Goal: Information Seeking & Learning: Find specific fact

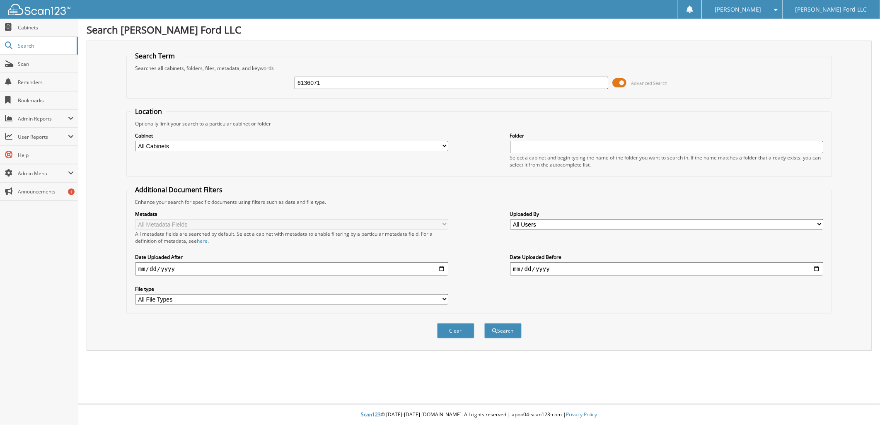
type input "6136071"
click at [485, 323] on button "Search" at bounding box center [503, 330] width 37 height 15
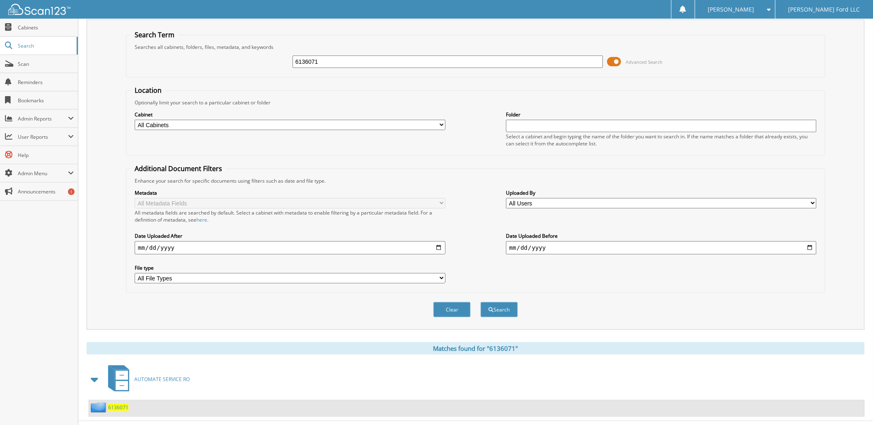
scroll to position [30, 0]
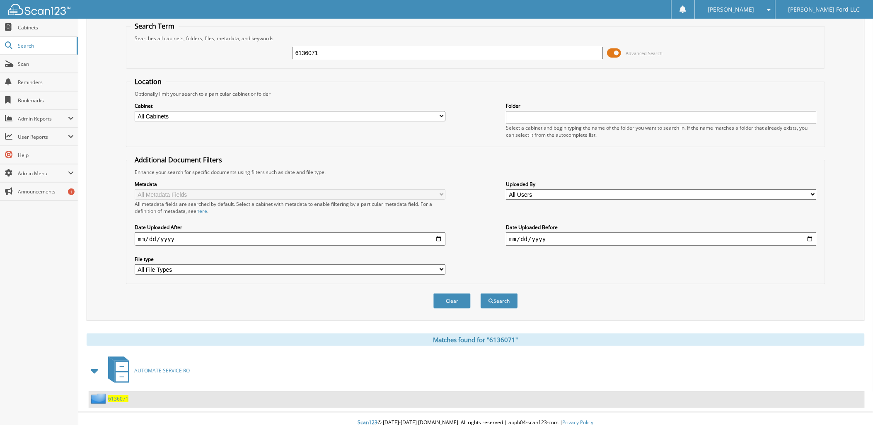
click at [119, 395] on span "6136071" at bounding box center [118, 398] width 20 height 7
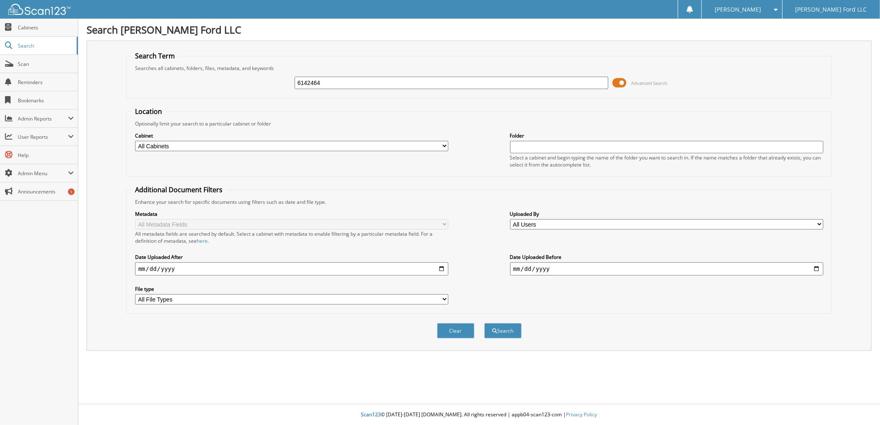
type input "6142464"
click at [485, 323] on button "Search" at bounding box center [503, 330] width 37 height 15
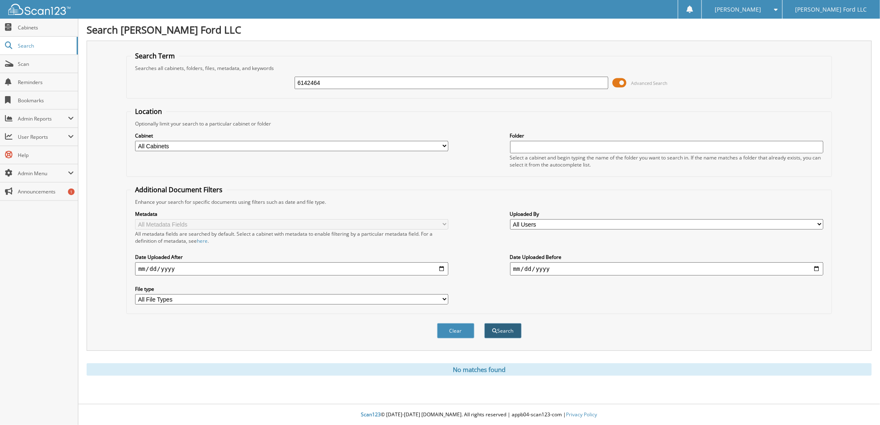
click at [495, 329] on span "submit" at bounding box center [494, 331] width 5 height 5
click at [339, 79] on input "6142464" at bounding box center [452, 83] width 314 height 12
type input "6"
type input "6142709"
click at [485, 323] on button "Search" at bounding box center [503, 330] width 37 height 15
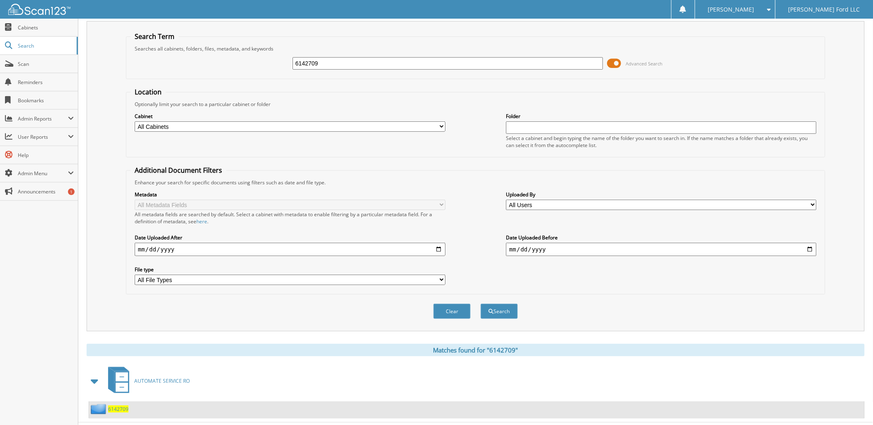
scroll to position [30, 0]
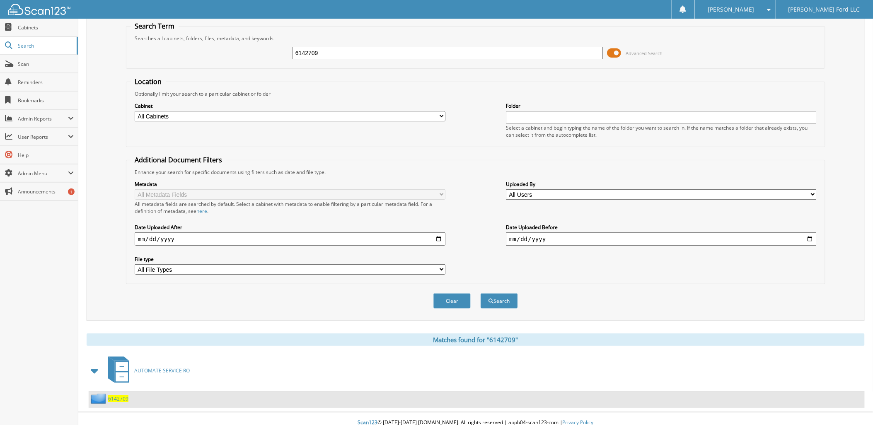
click at [121, 395] on span "6142709" at bounding box center [118, 398] width 20 height 7
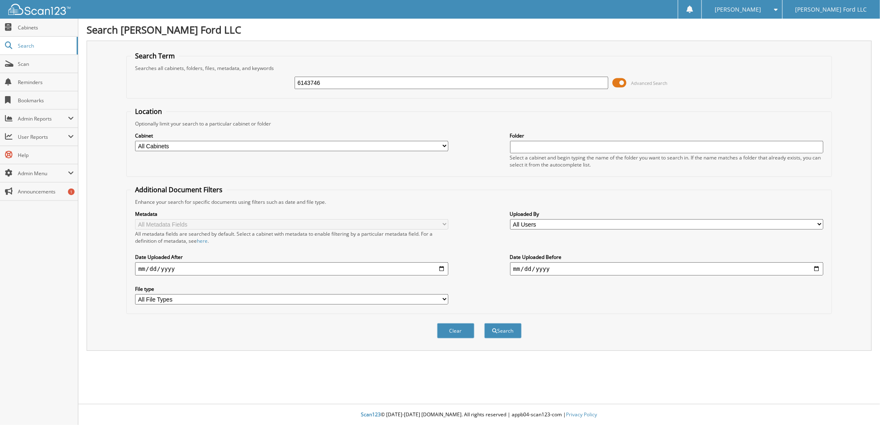
type input "6143746"
click at [485, 323] on button "Search" at bounding box center [503, 330] width 37 height 15
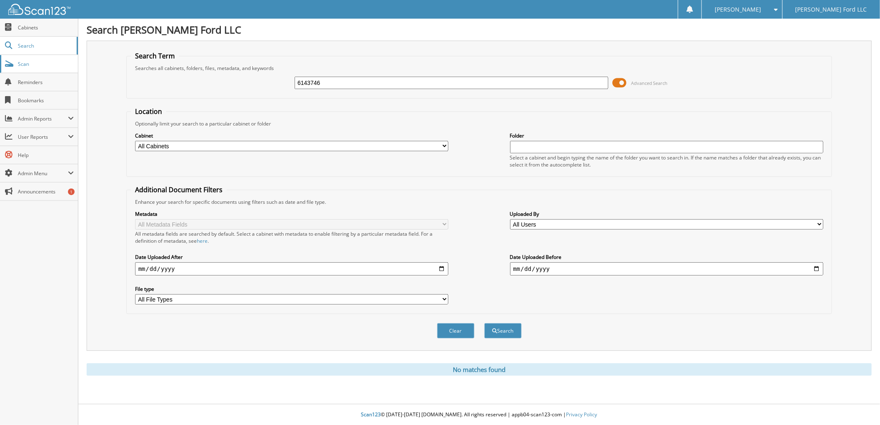
click at [32, 68] on link "Scan" at bounding box center [39, 64] width 78 height 18
